Goal: Download file/media

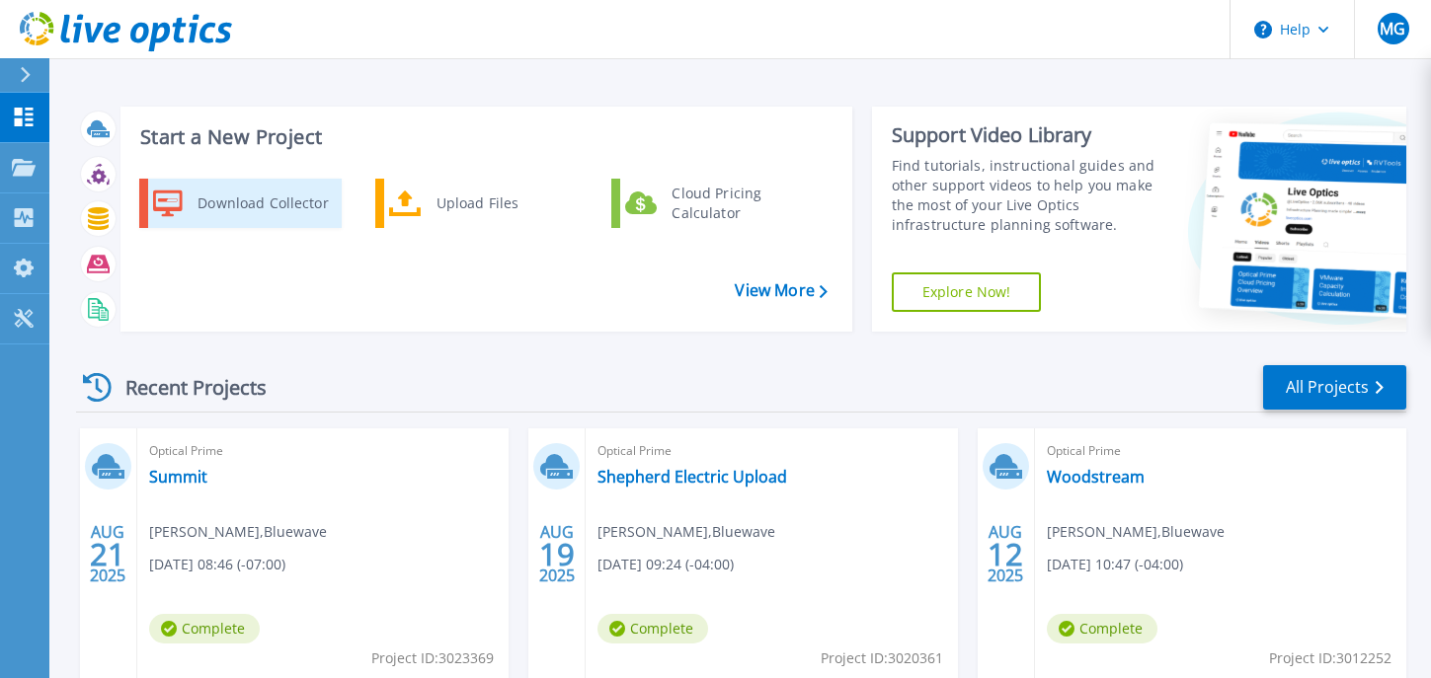
click at [278, 209] on div "Download Collector" at bounding box center [262, 203] width 149 height 39
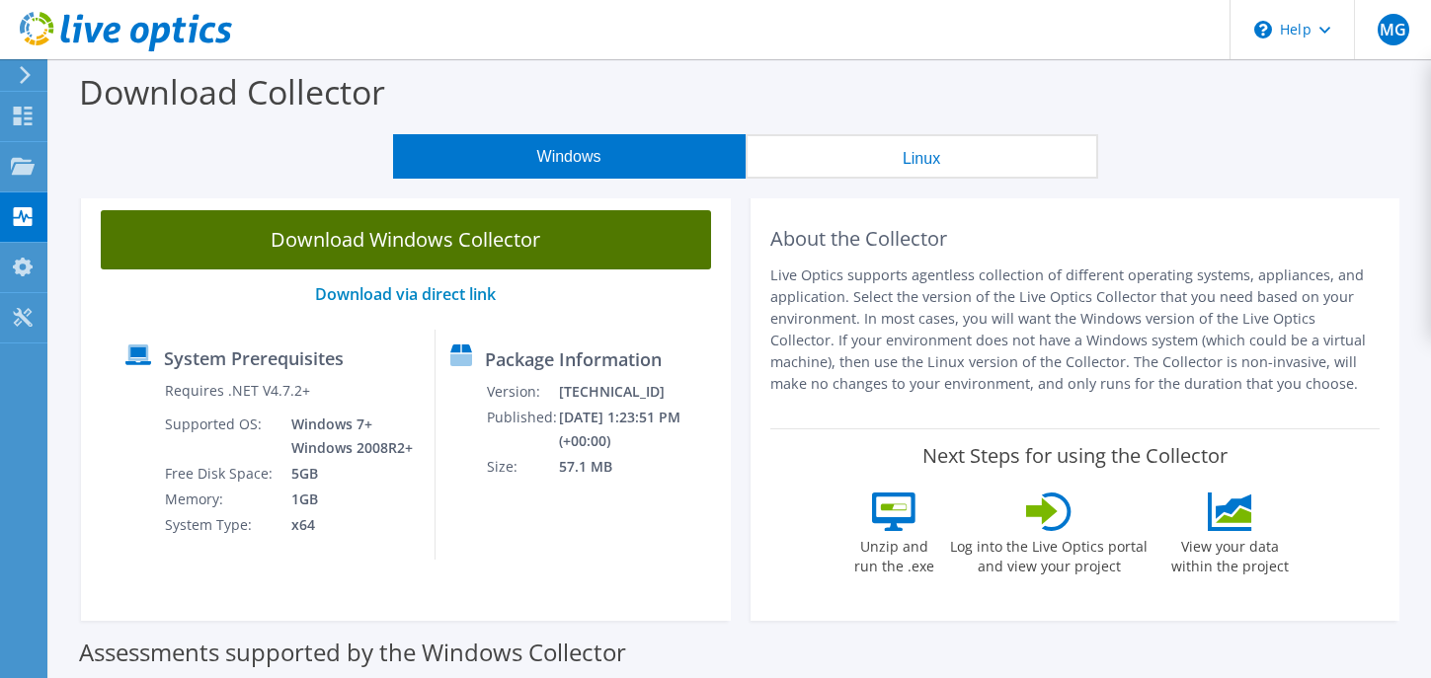
click at [442, 229] on link "Download Windows Collector" at bounding box center [406, 239] width 610 height 59
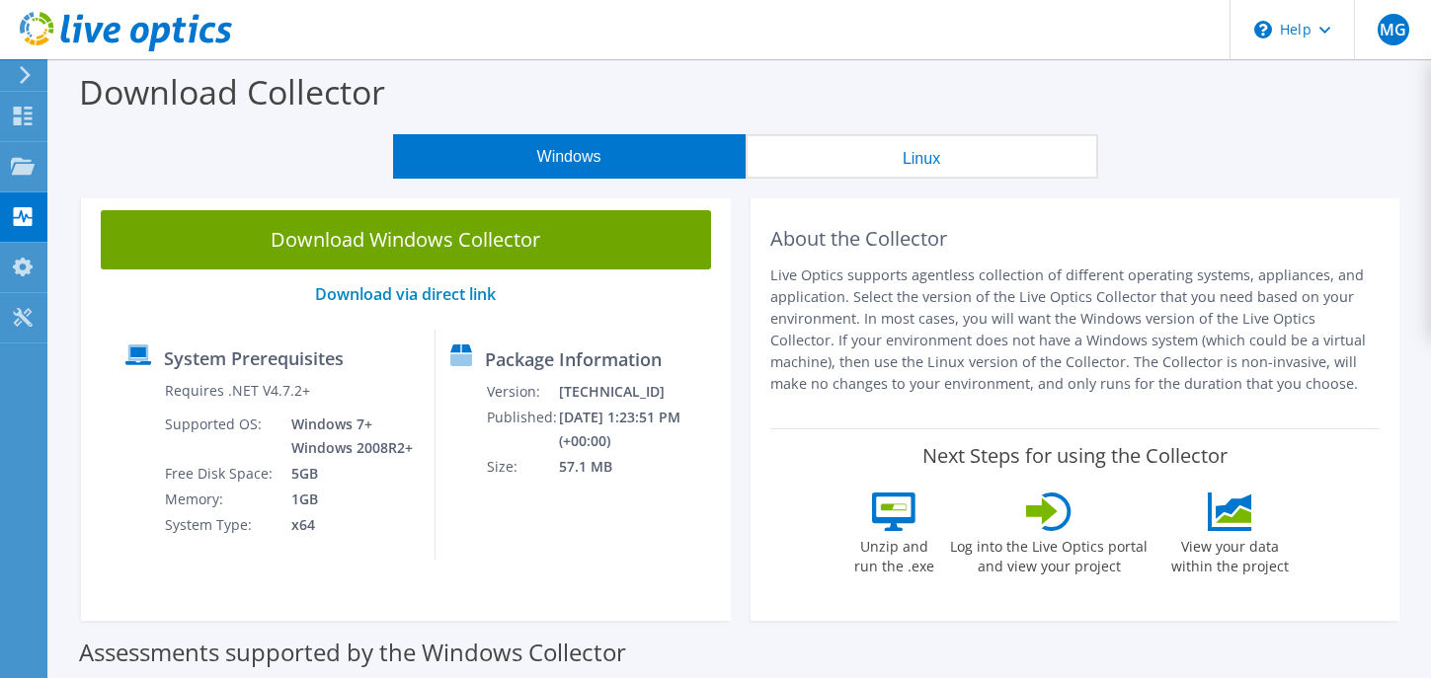
drag, startPoint x: 1387, startPoint y: 133, endPoint x: 1398, endPoint y: 103, distance: 32.5
click at [1398, 116] on div "Download Collector" at bounding box center [740, 96] width 1362 height 75
click at [76, 112] on div "Dashboard" at bounding box center [92, 116] width 93 height 49
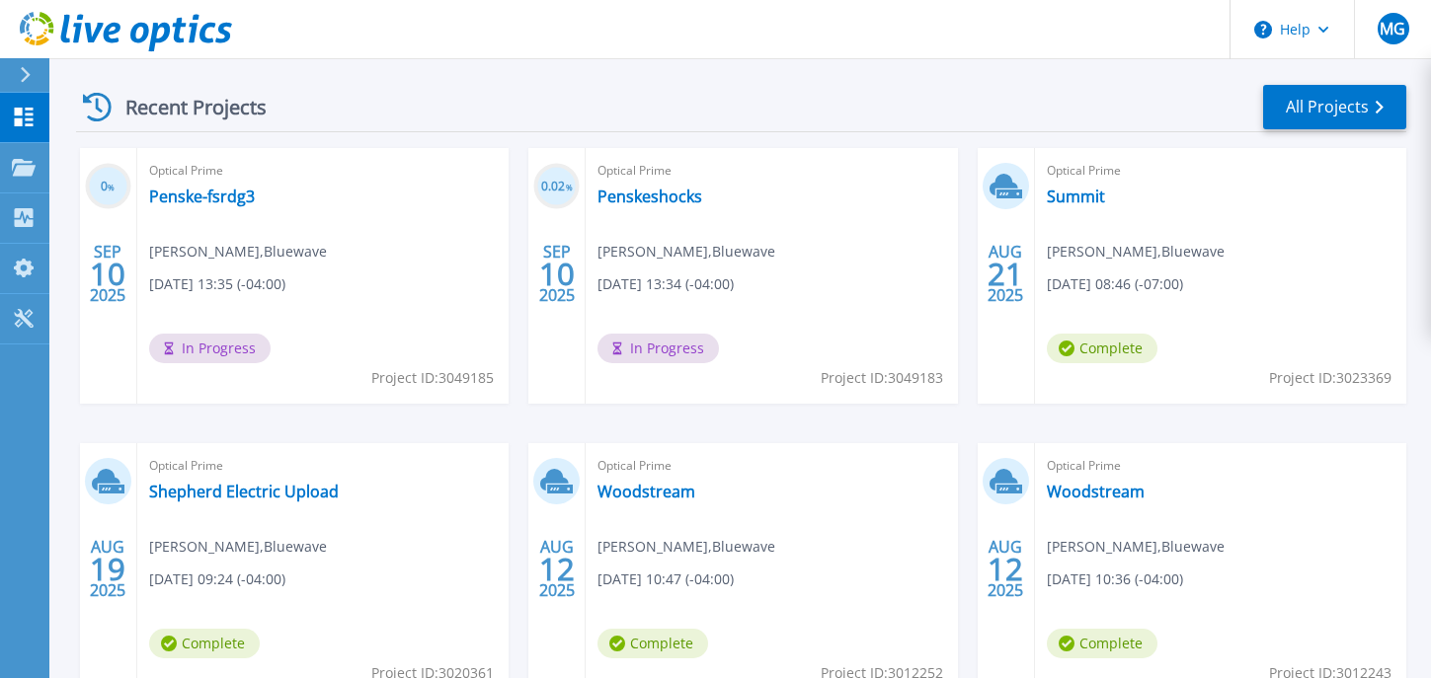
scroll to position [296, 0]
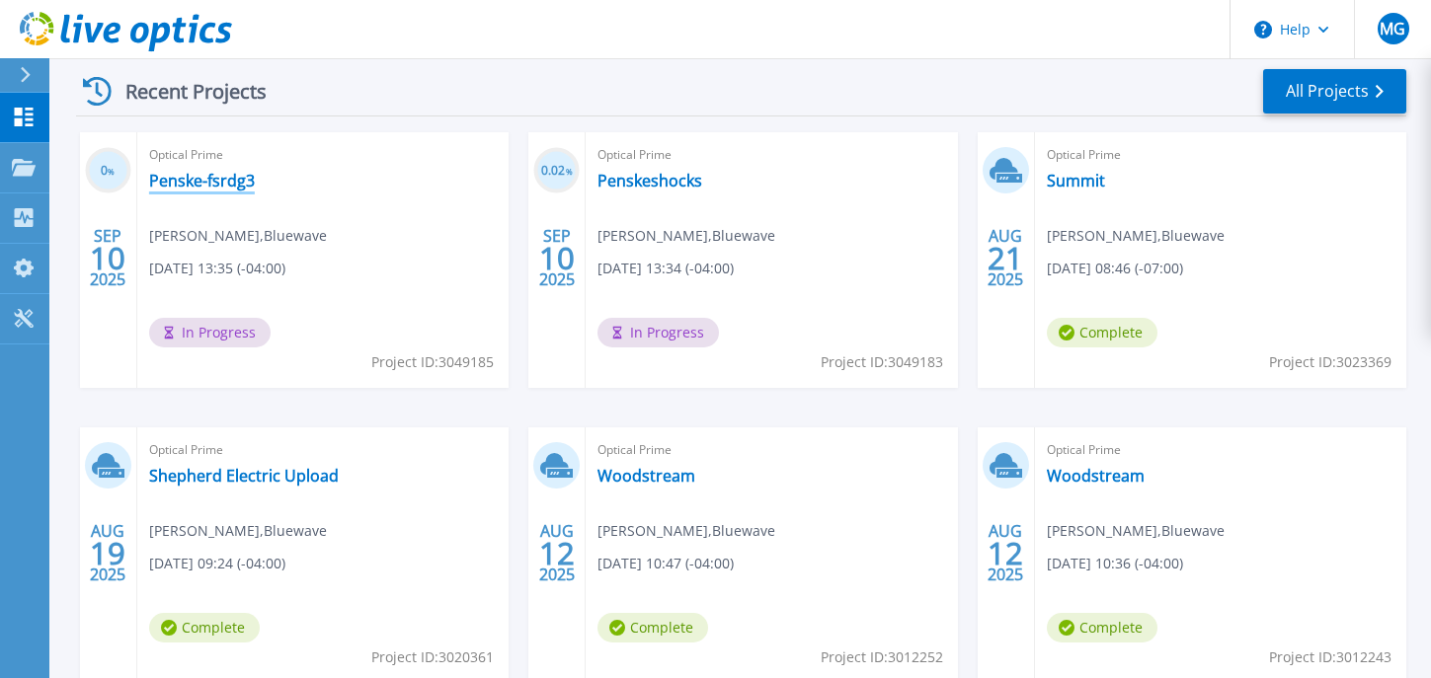
click at [213, 187] on link "Penske-fsrdg3" at bounding box center [202, 181] width 106 height 20
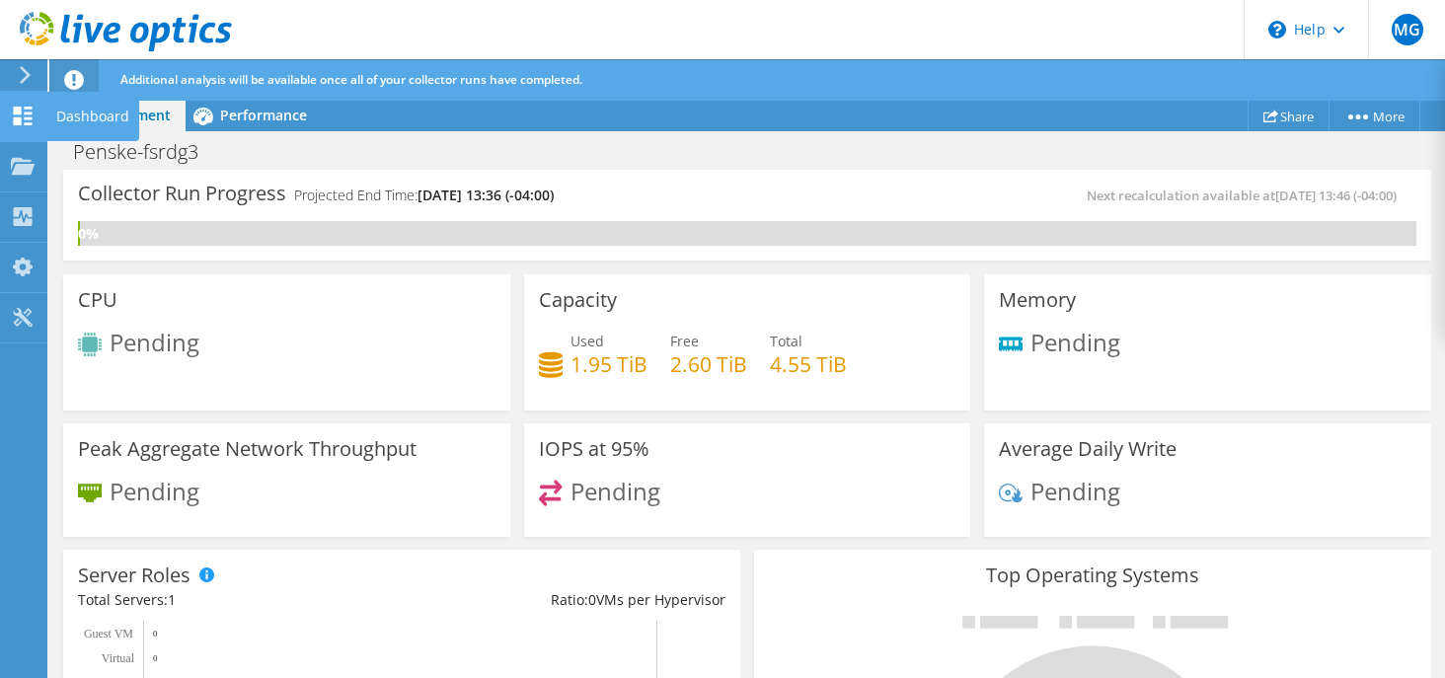
click at [78, 115] on div "Dashboard" at bounding box center [92, 116] width 93 height 49
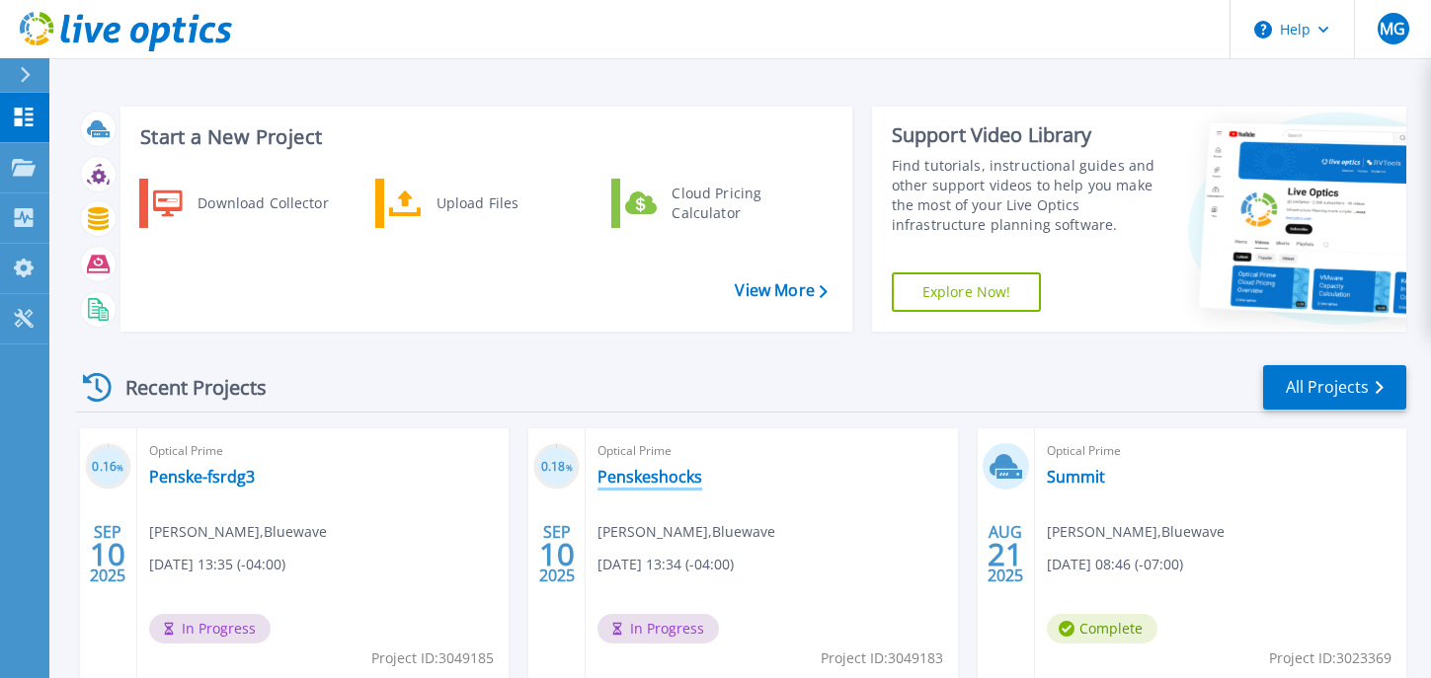
click at [669, 468] on link "Penskeshocks" at bounding box center [649, 477] width 105 height 20
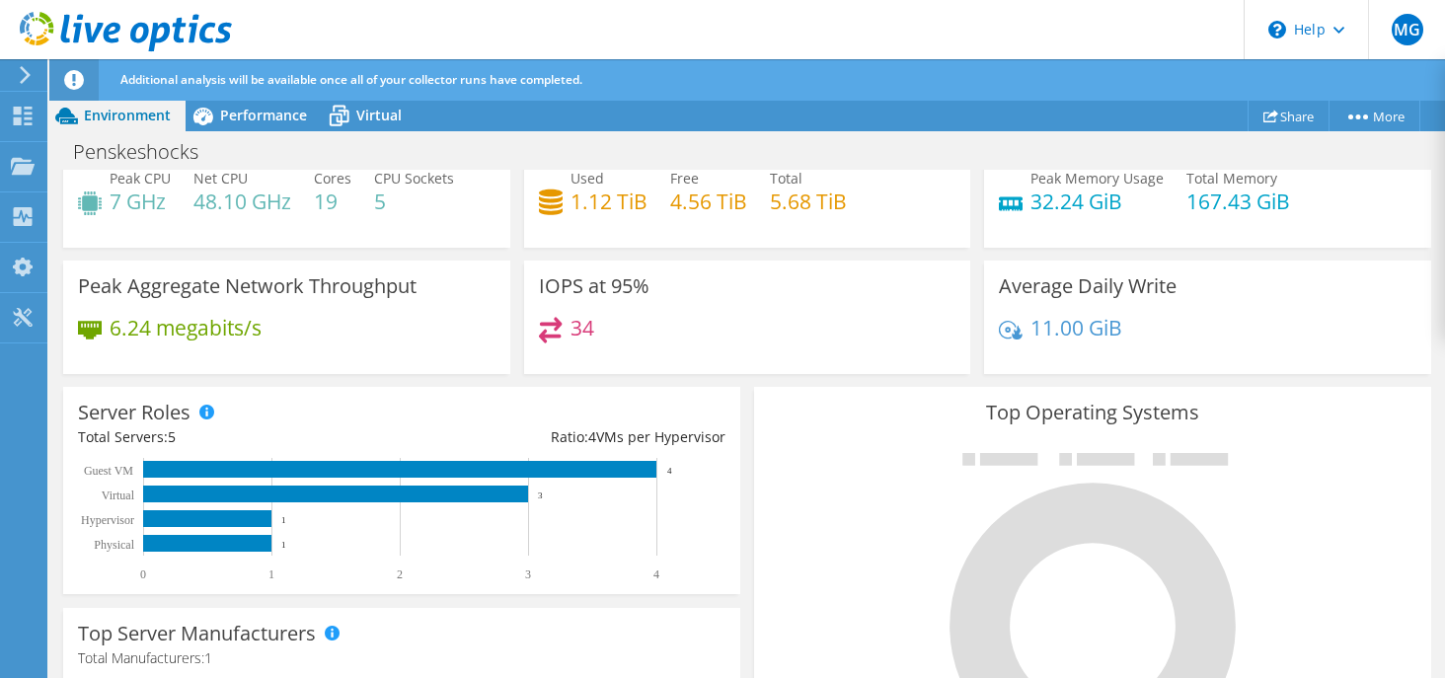
scroll to position [380, 0]
click at [257, 111] on span "Performance" at bounding box center [263, 115] width 87 height 19
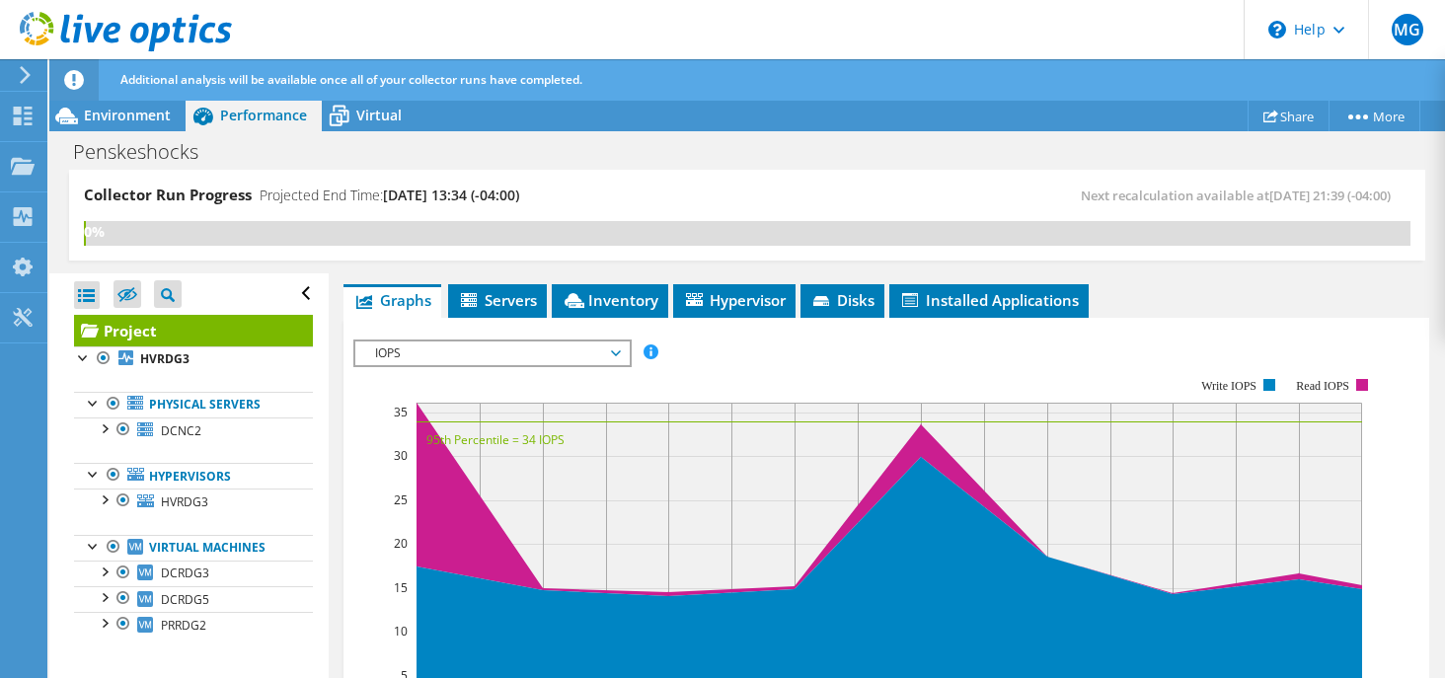
scroll to position [0, 0]
click at [105, 429] on div at bounding box center [104, 428] width 20 height 20
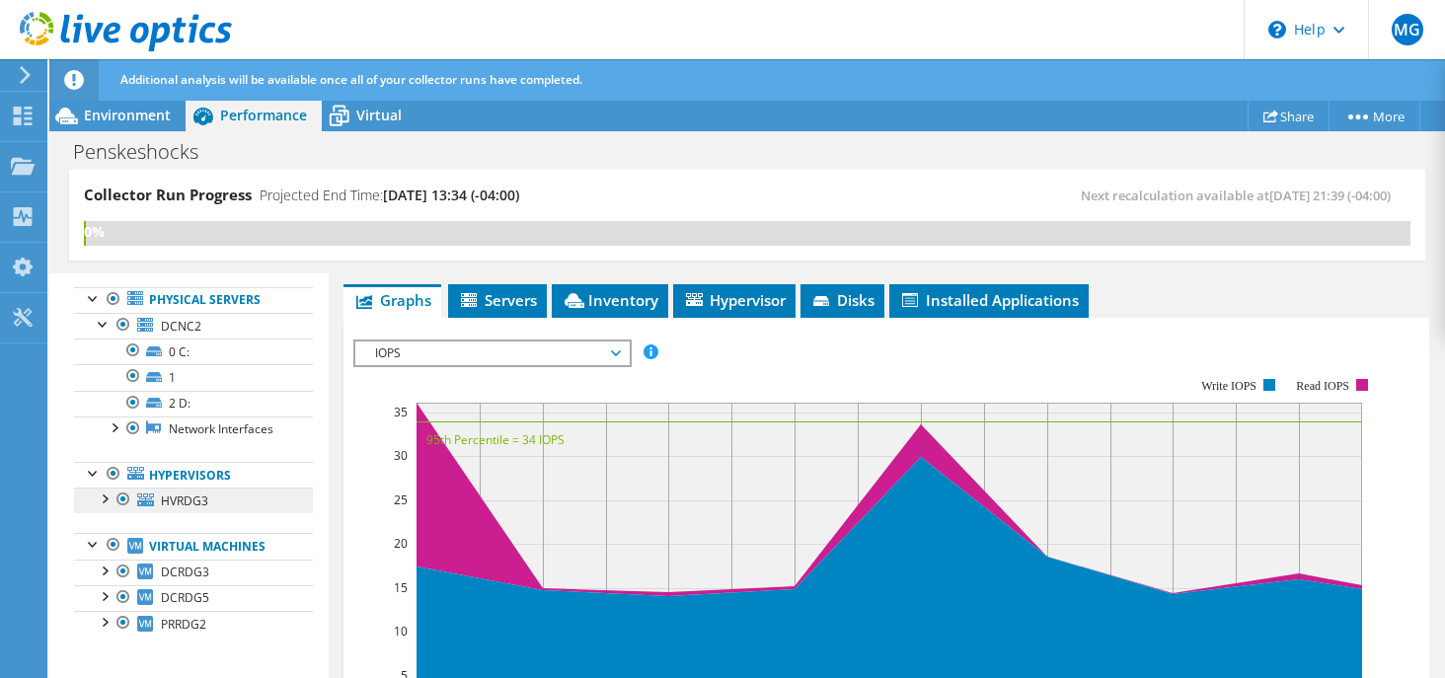
scroll to position [122, 0]
click at [102, 499] on div at bounding box center [104, 498] width 20 height 20
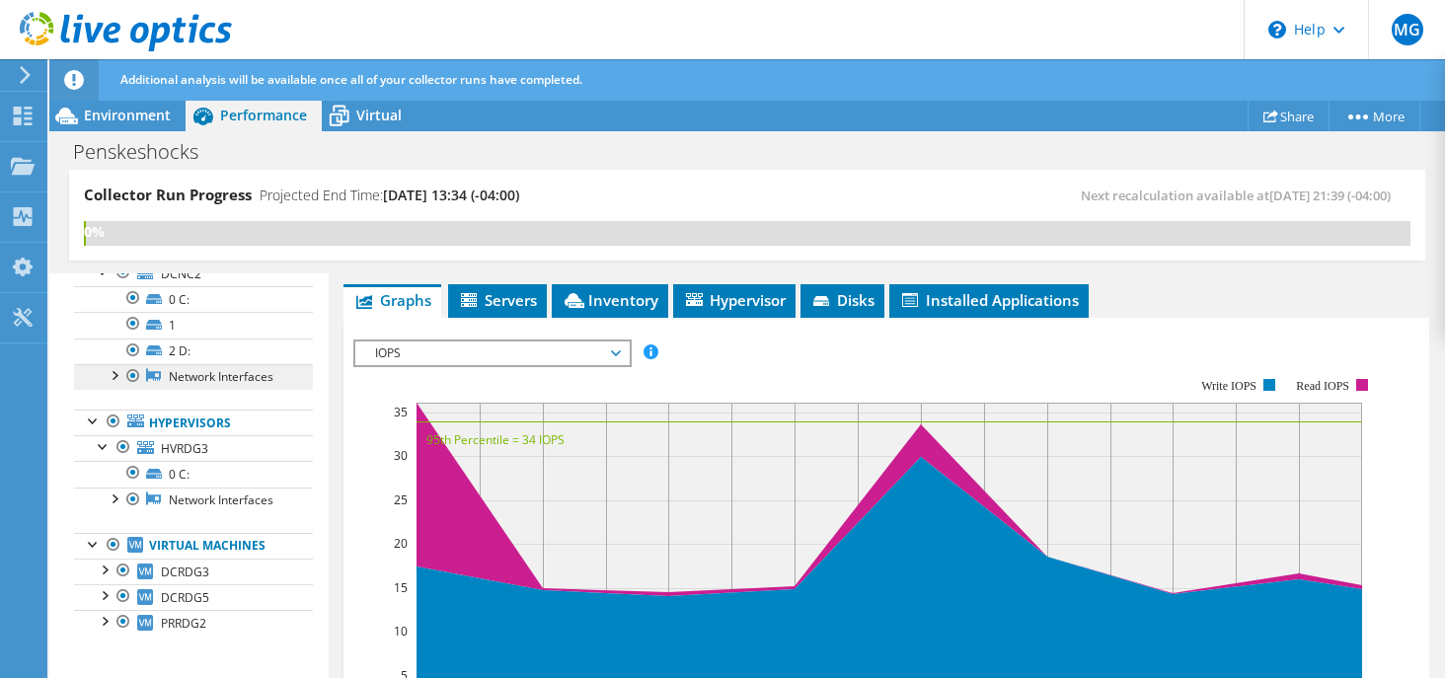
scroll to position [193, 0]
click at [105, 567] on div at bounding box center [104, 569] width 20 height 20
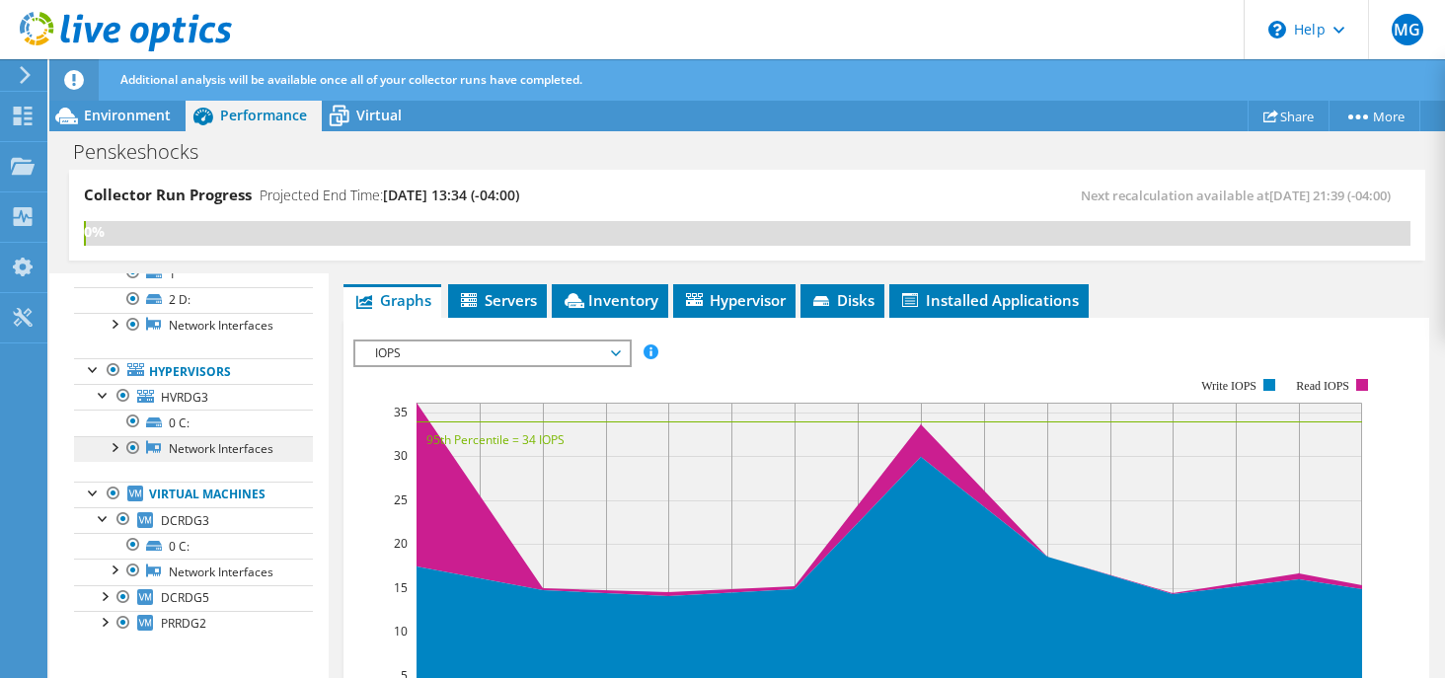
scroll to position [262, 0]
click at [100, 602] on div at bounding box center [104, 595] width 20 height 20
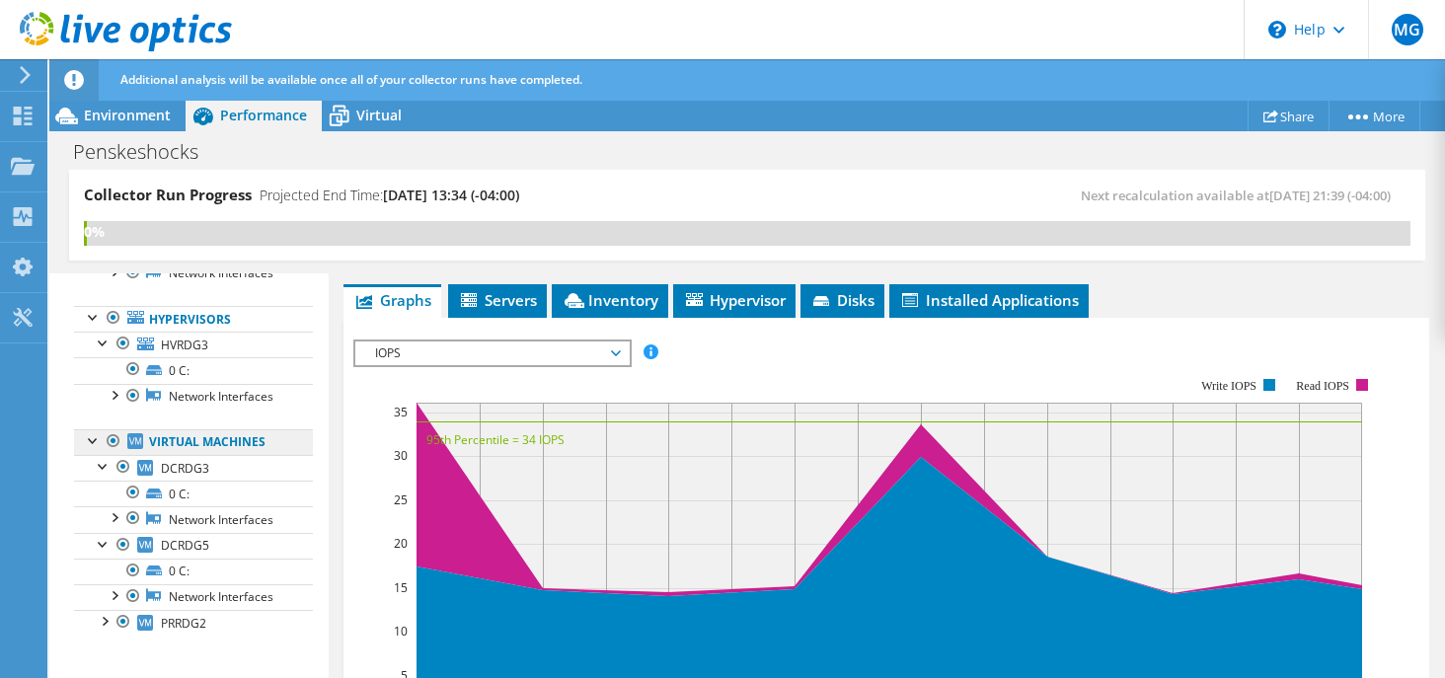
scroll to position [331, 0]
click at [101, 625] on div at bounding box center [104, 620] width 20 height 20
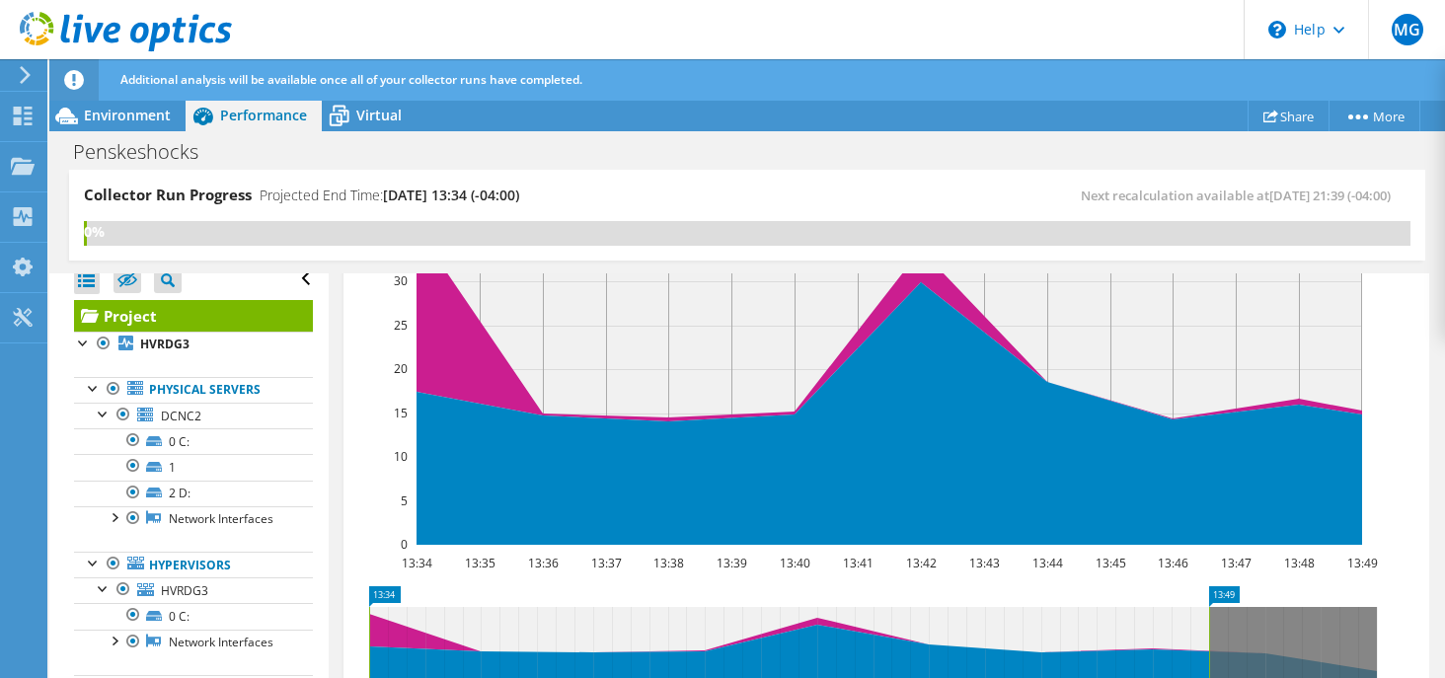
scroll to position [356, 0]
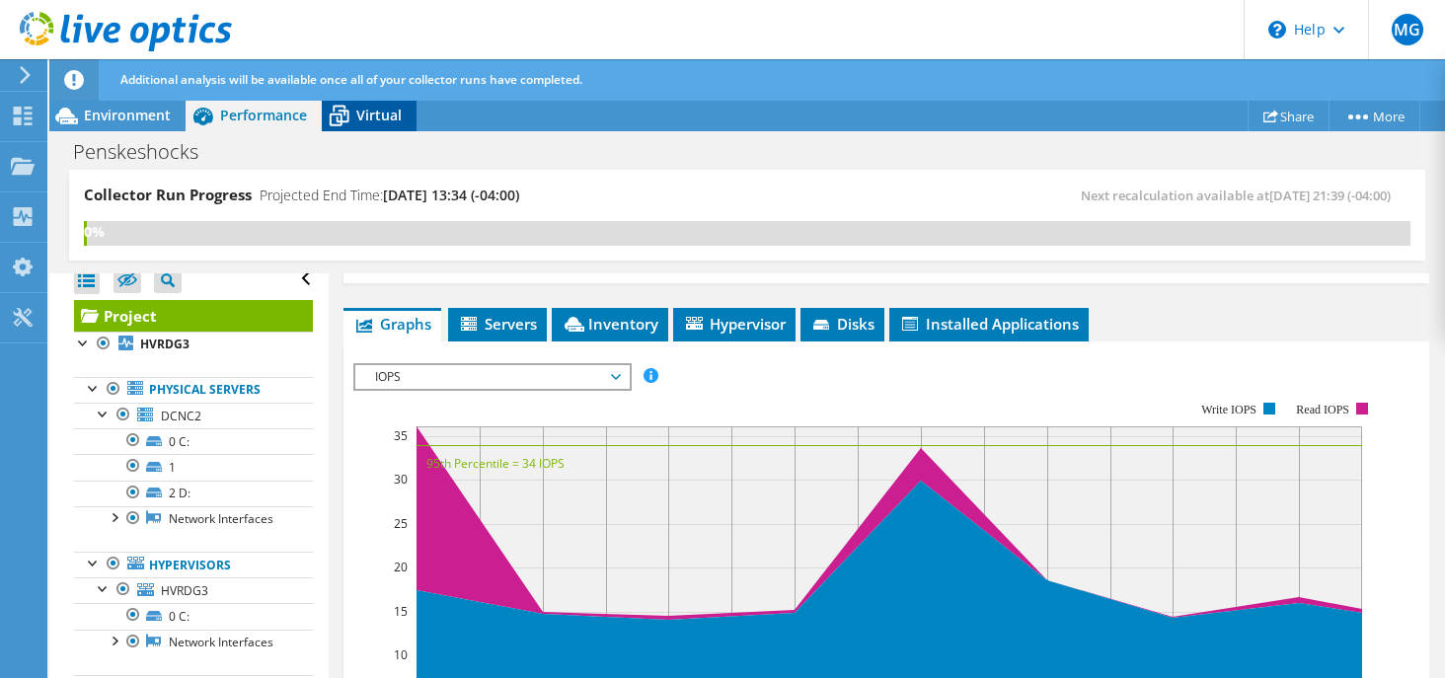
click at [376, 115] on span "Virtual" at bounding box center [378, 115] width 45 height 19
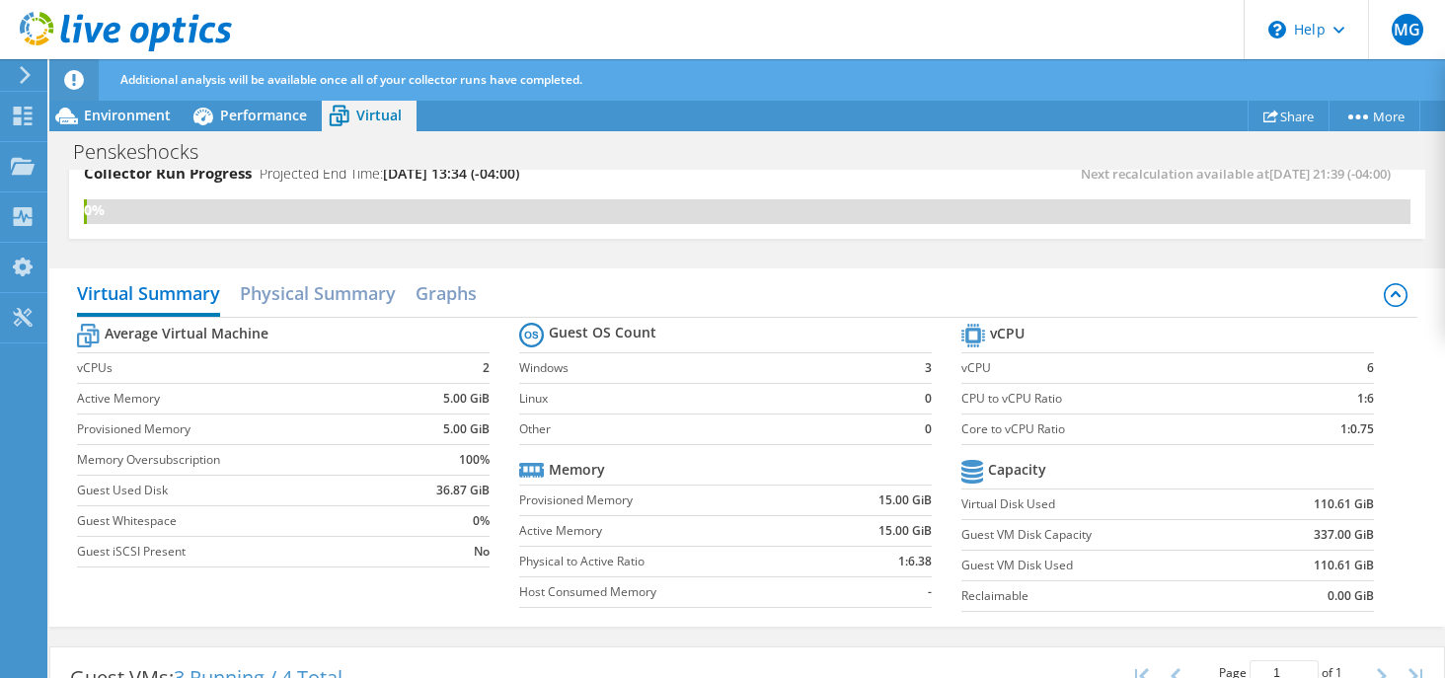
scroll to position [0, 0]
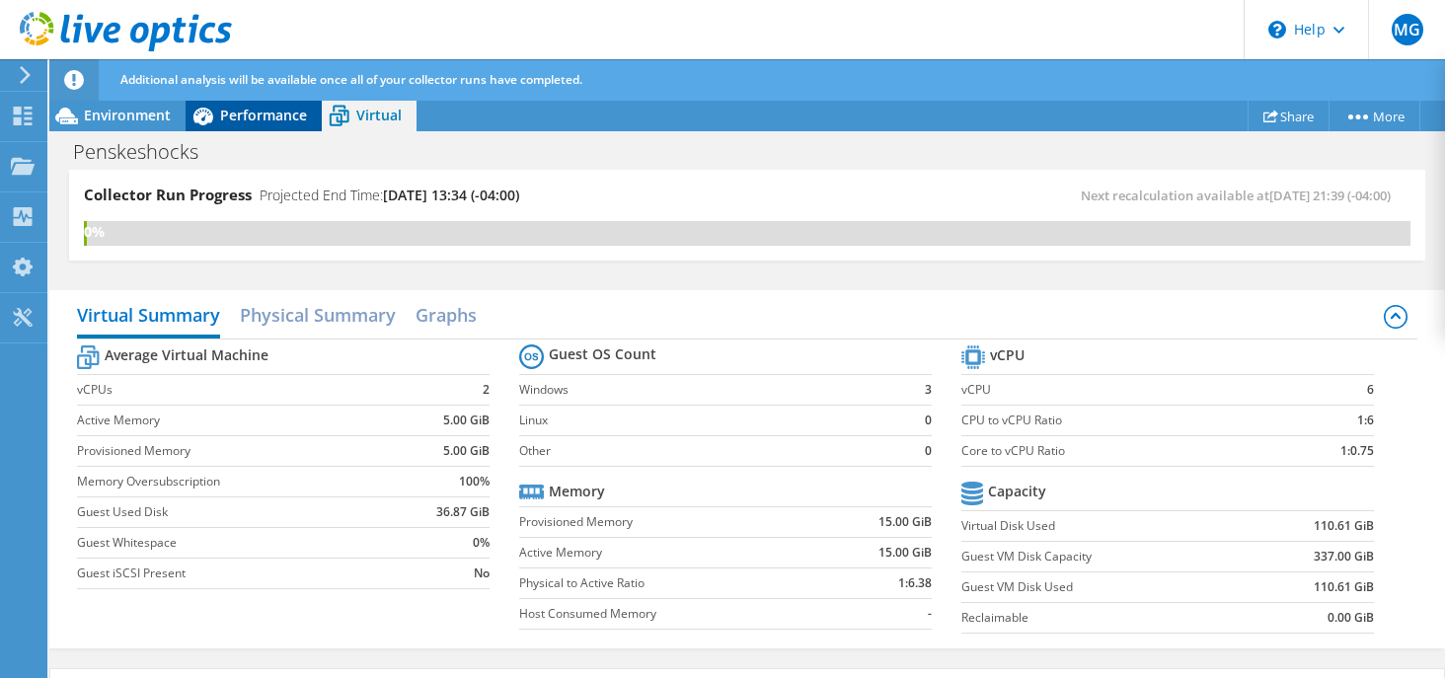
click at [252, 113] on span "Performance" at bounding box center [263, 115] width 87 height 19
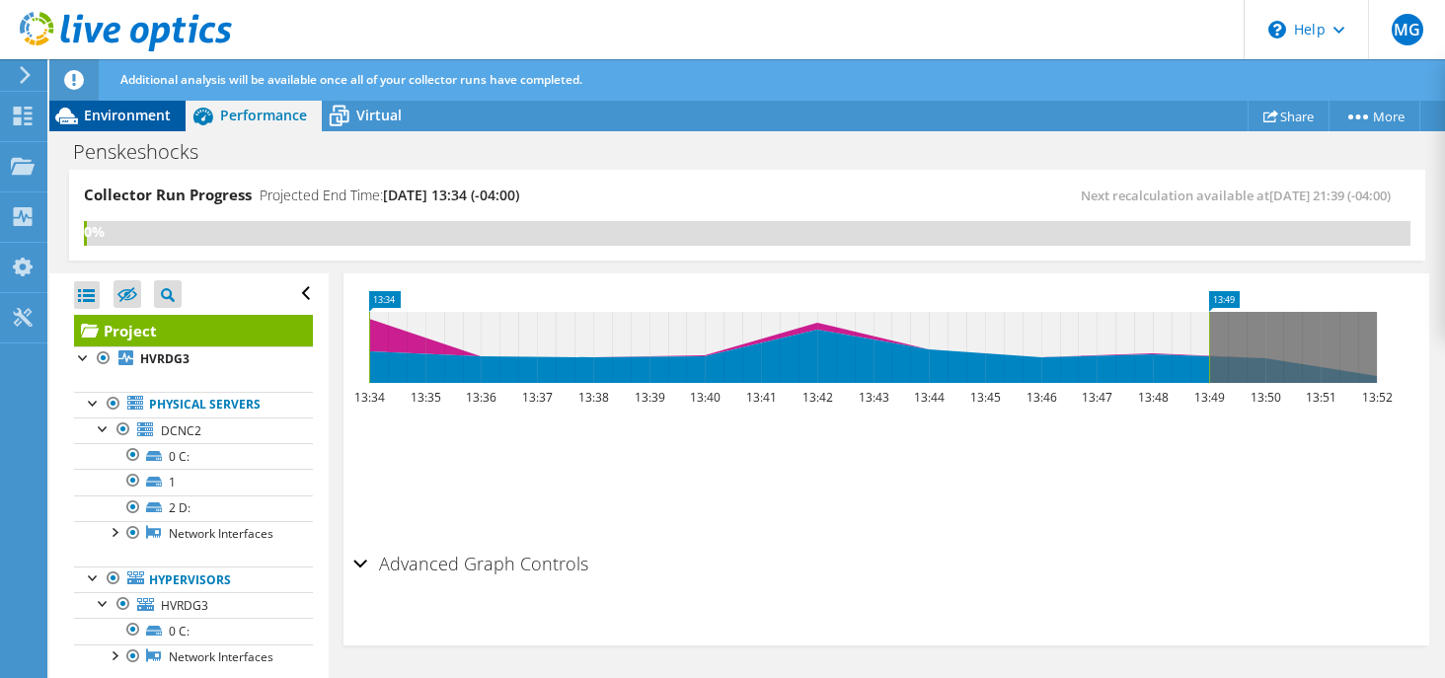
drag, startPoint x: 123, startPoint y: 114, endPoint x: 427, endPoint y: 169, distance: 308.1
click at [124, 114] on span "Environment" at bounding box center [127, 115] width 87 height 19
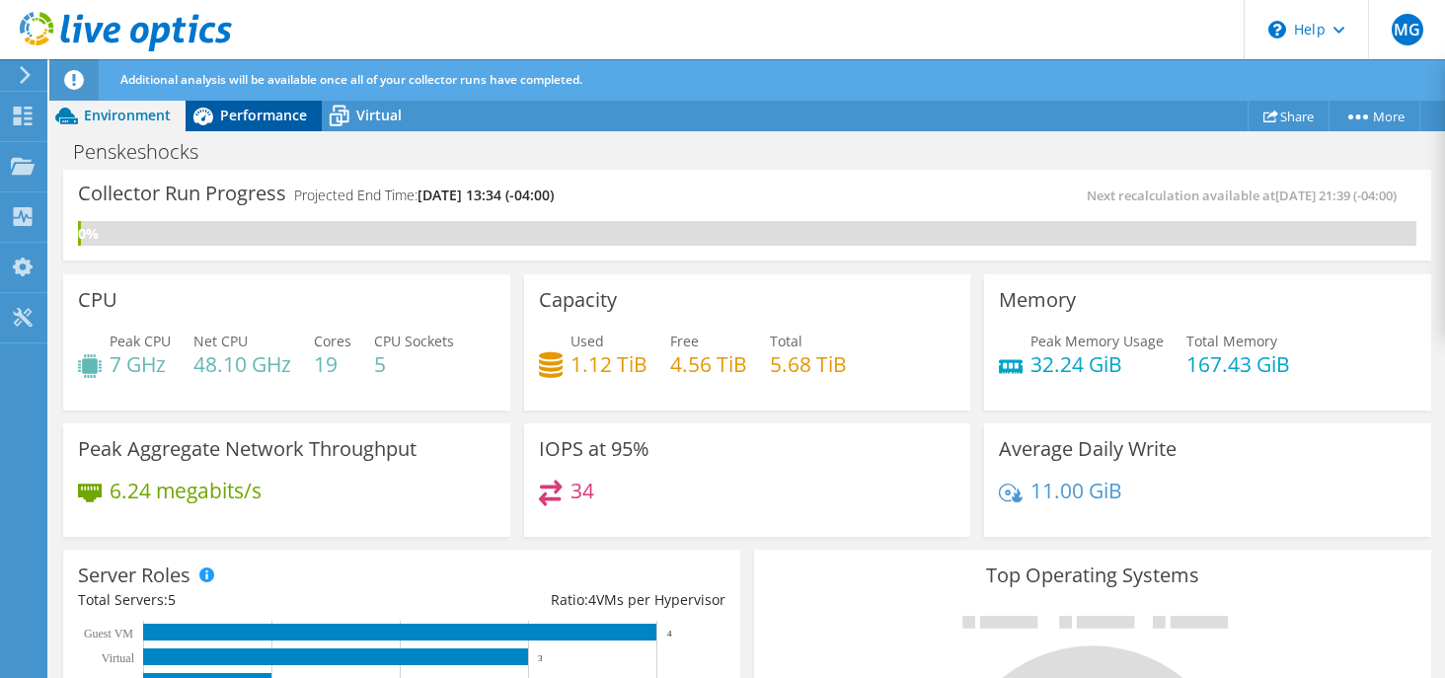
click at [286, 113] on span "Performance" at bounding box center [263, 115] width 87 height 19
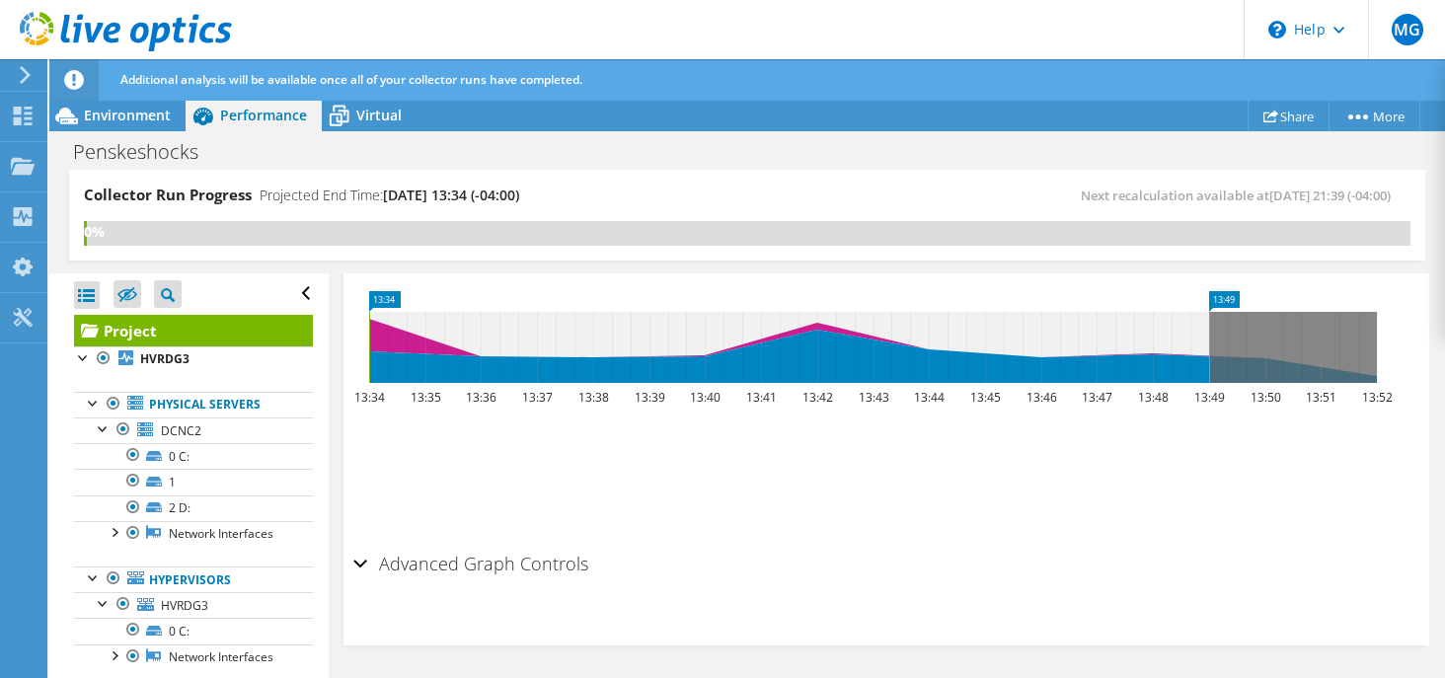
scroll to position [850, 0]
click at [363, 569] on div "Advanced Graph Controls" at bounding box center [886, 565] width 1066 height 42
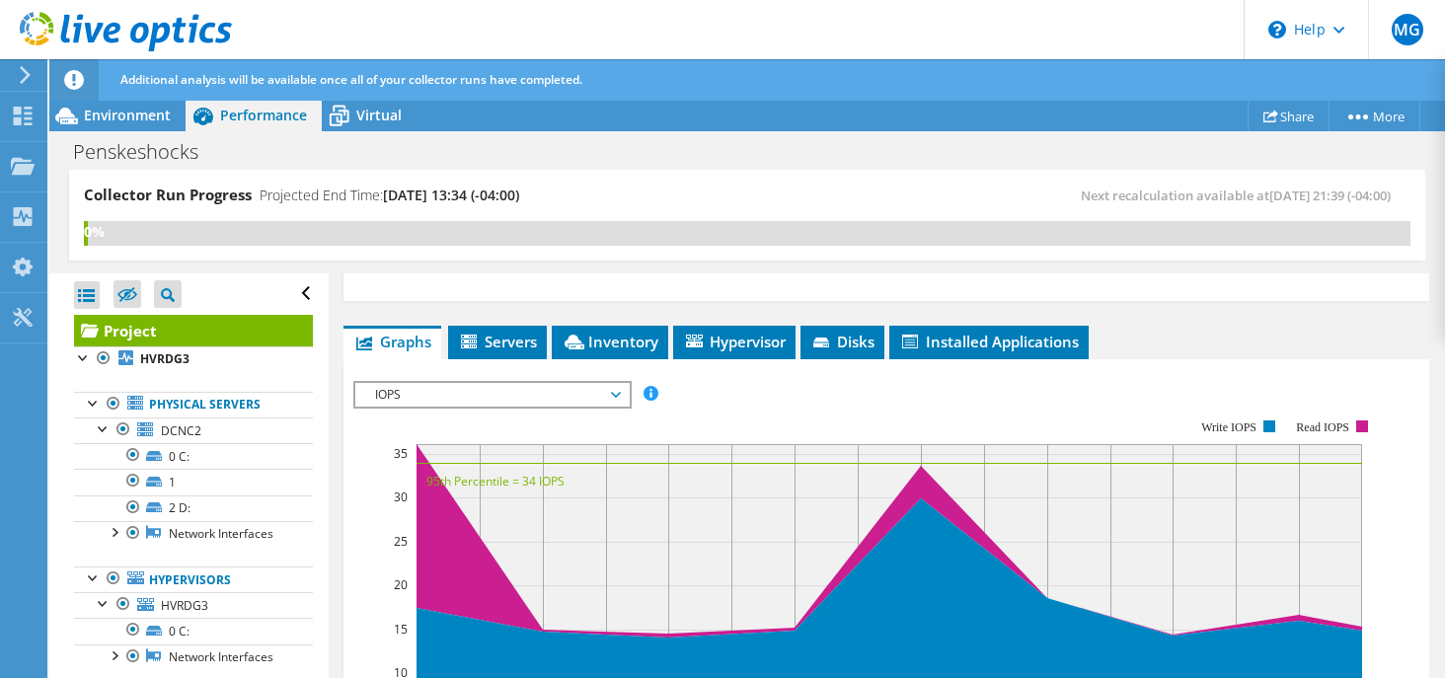
scroll to position [337, 0]
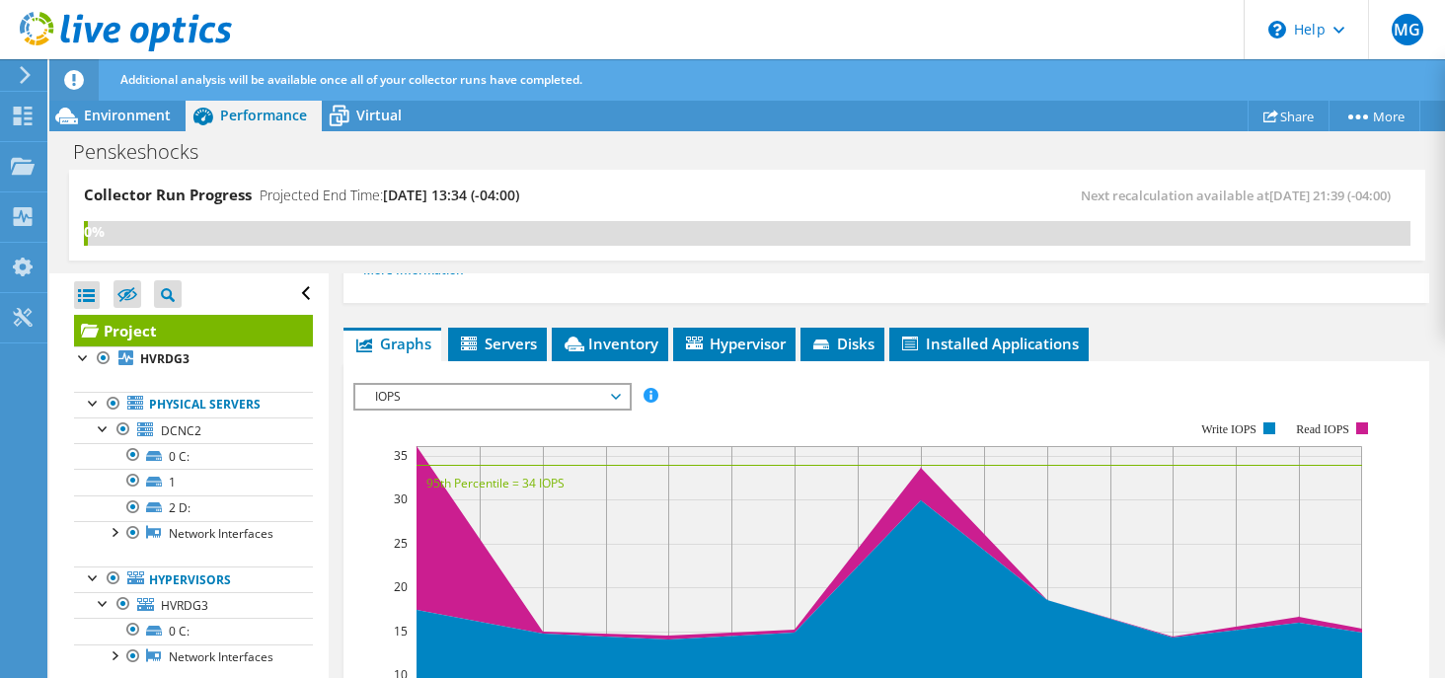
click at [443, 387] on span "IOPS" at bounding box center [492, 397] width 254 height 24
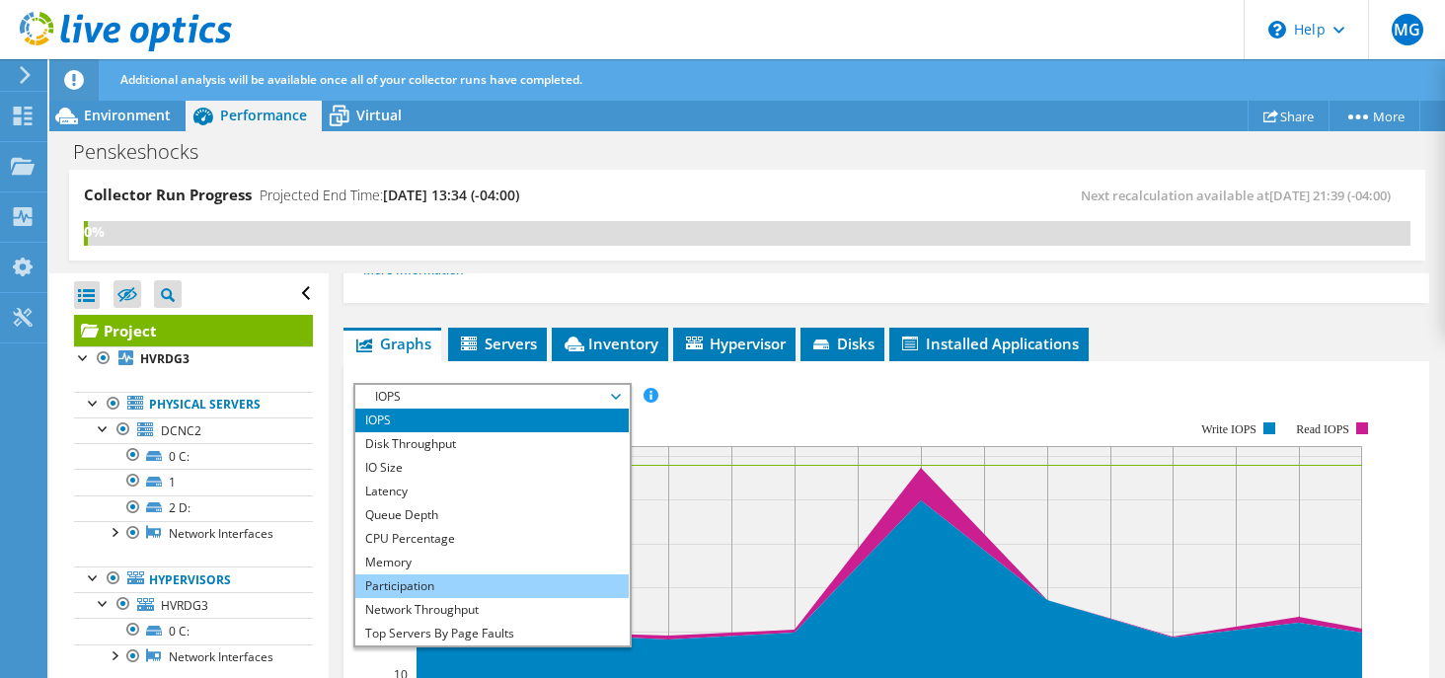
scroll to position [71, 0]
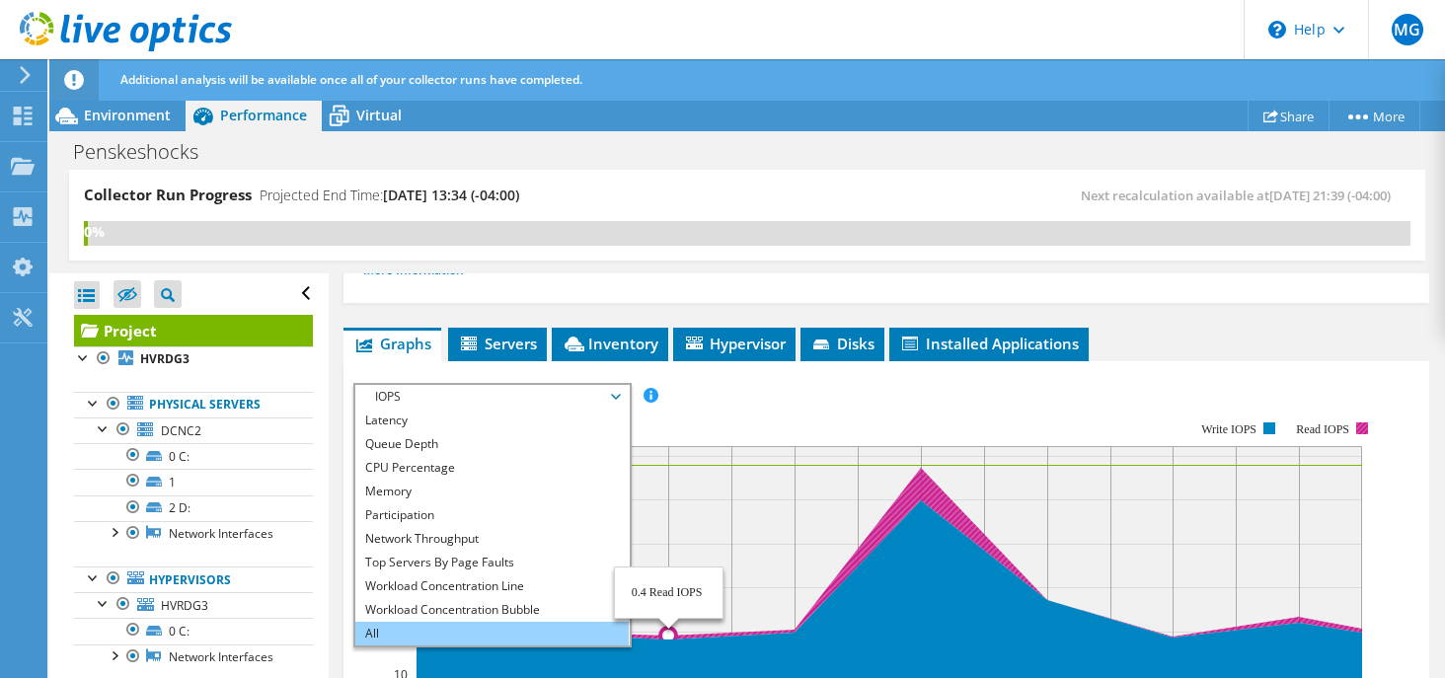
click at [375, 635] on li "All" at bounding box center [491, 634] width 273 height 24
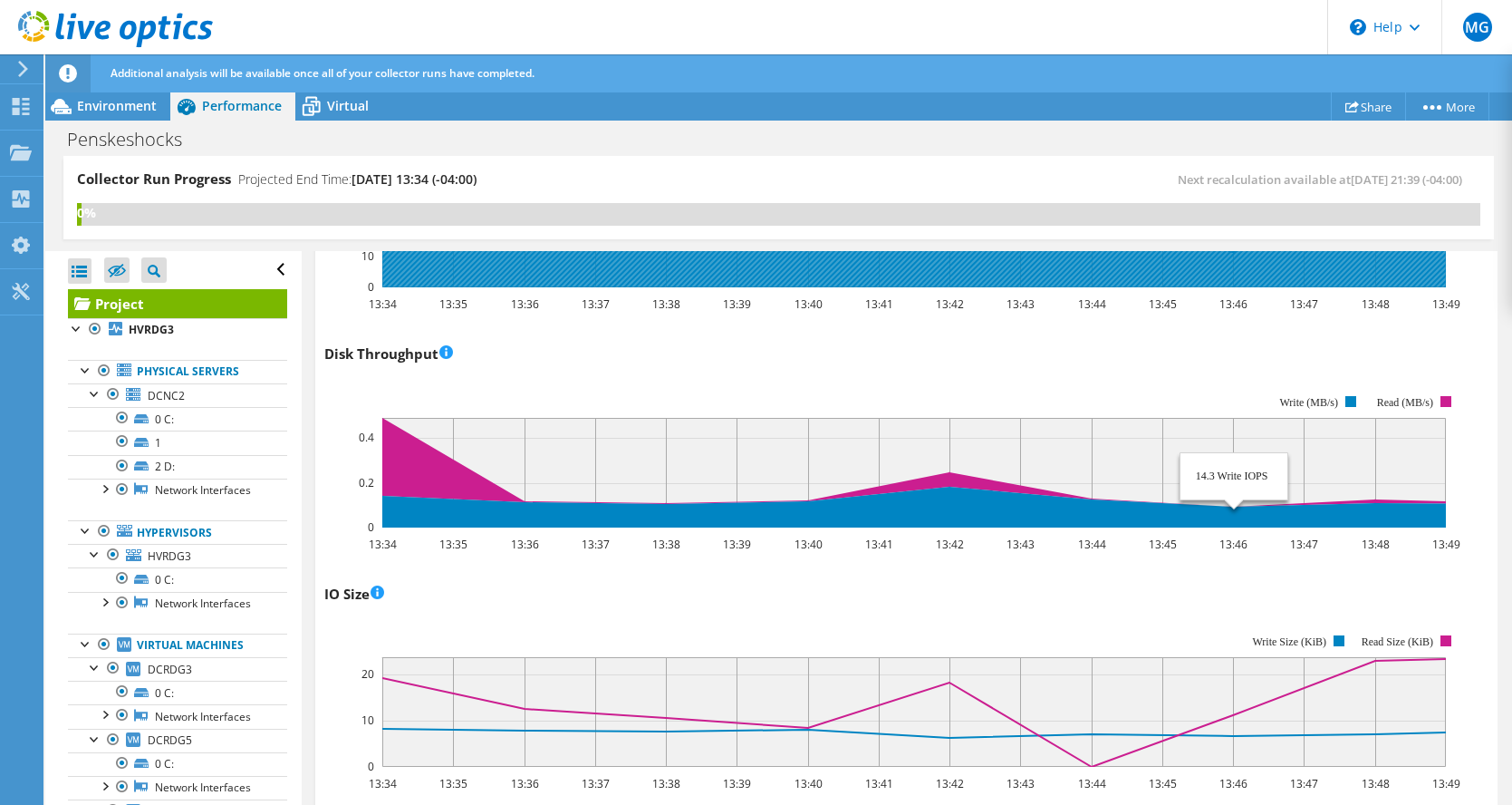
scroll to position [490, 0]
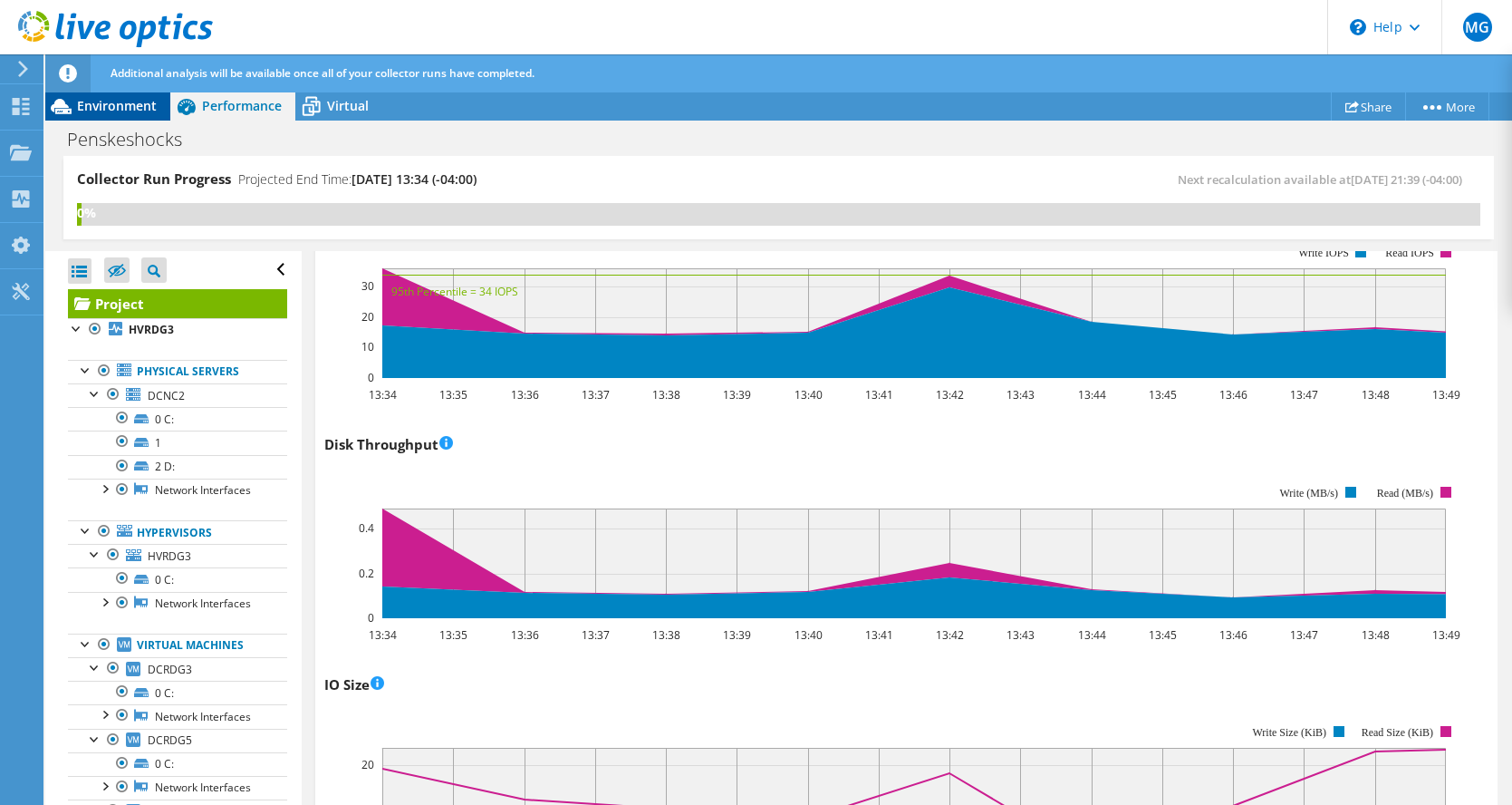
click at [108, 108] on span "Environment" at bounding box center [117, 106] width 80 height 17
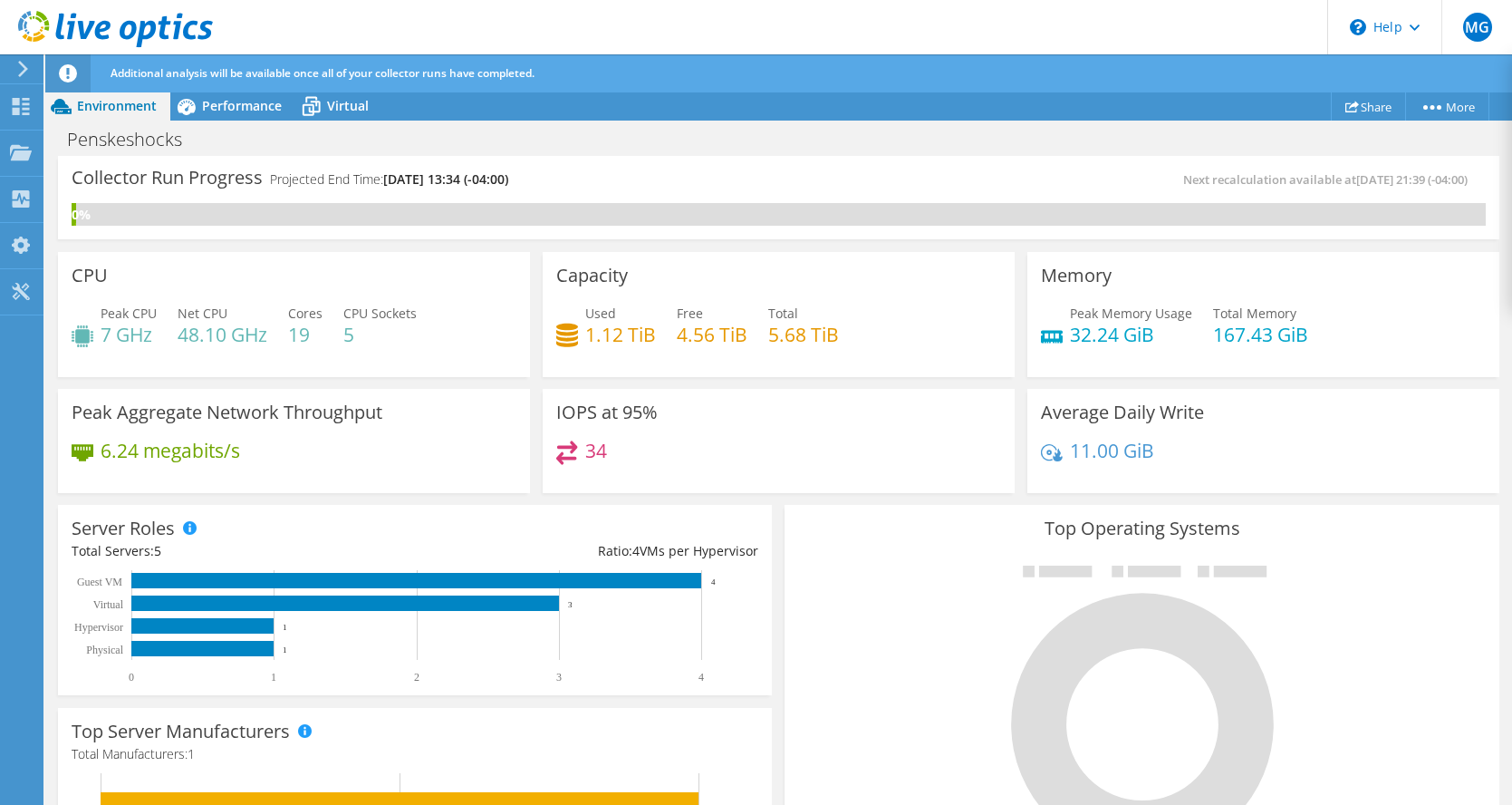
scroll to position [853, 0]
click at [837, 590] on div at bounding box center [1141, 709] width 686 height 306
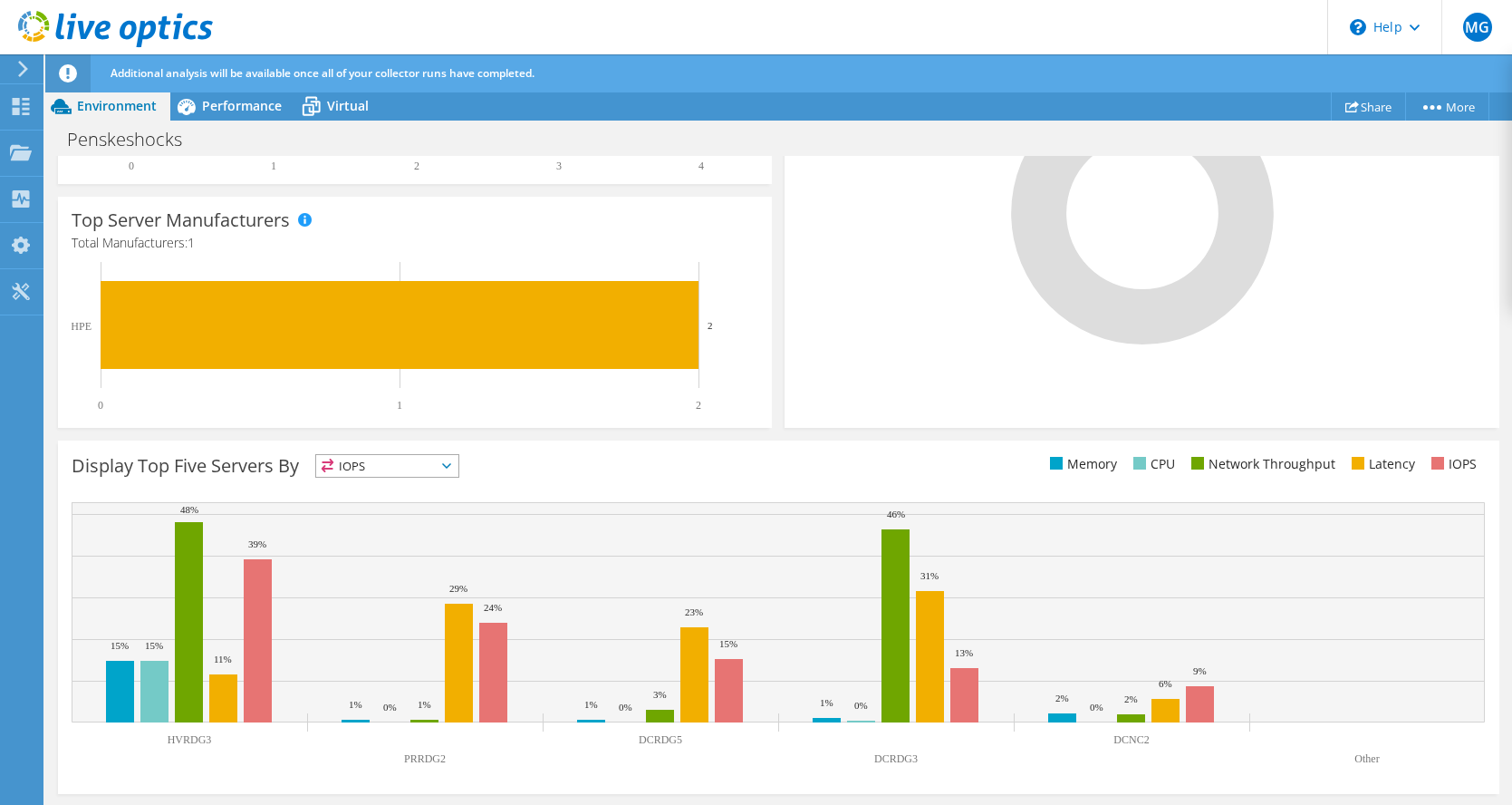
scroll to position [0, 0]
